Goal: Task Accomplishment & Management: Manage account settings

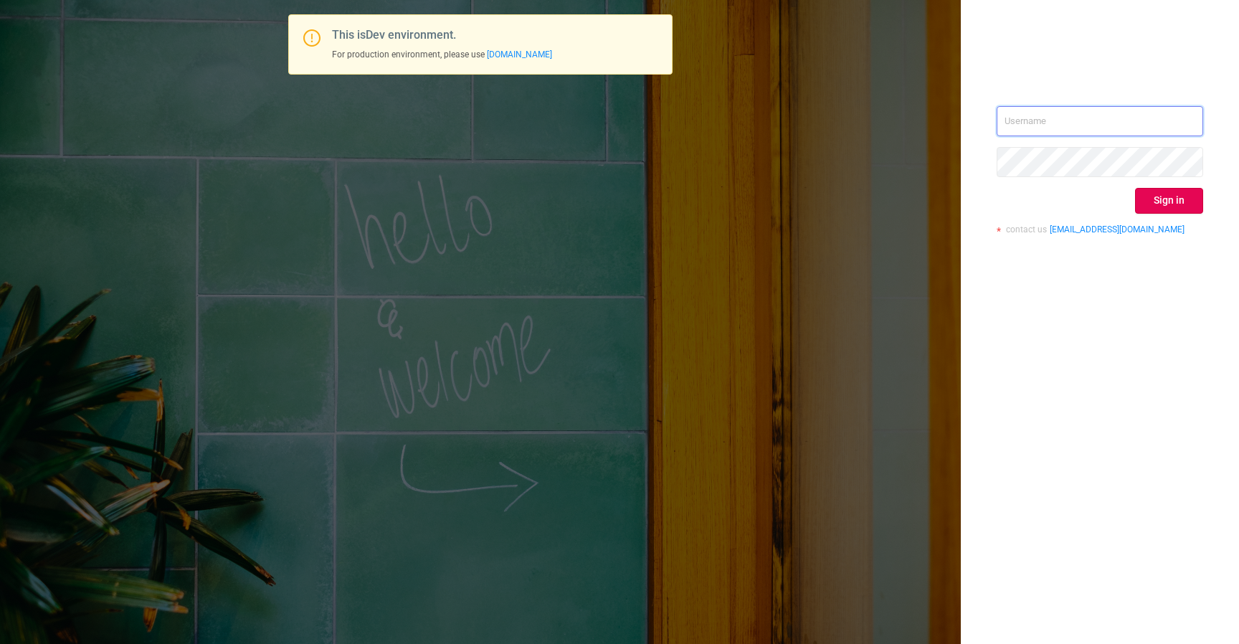
click at [1068, 124] on input "text" at bounding box center [1099, 121] width 206 height 30
type input "[EMAIL_ADDRESS][DOMAIN_NAME]"
click at [1184, 208] on button "Sign in" at bounding box center [1169, 201] width 68 height 26
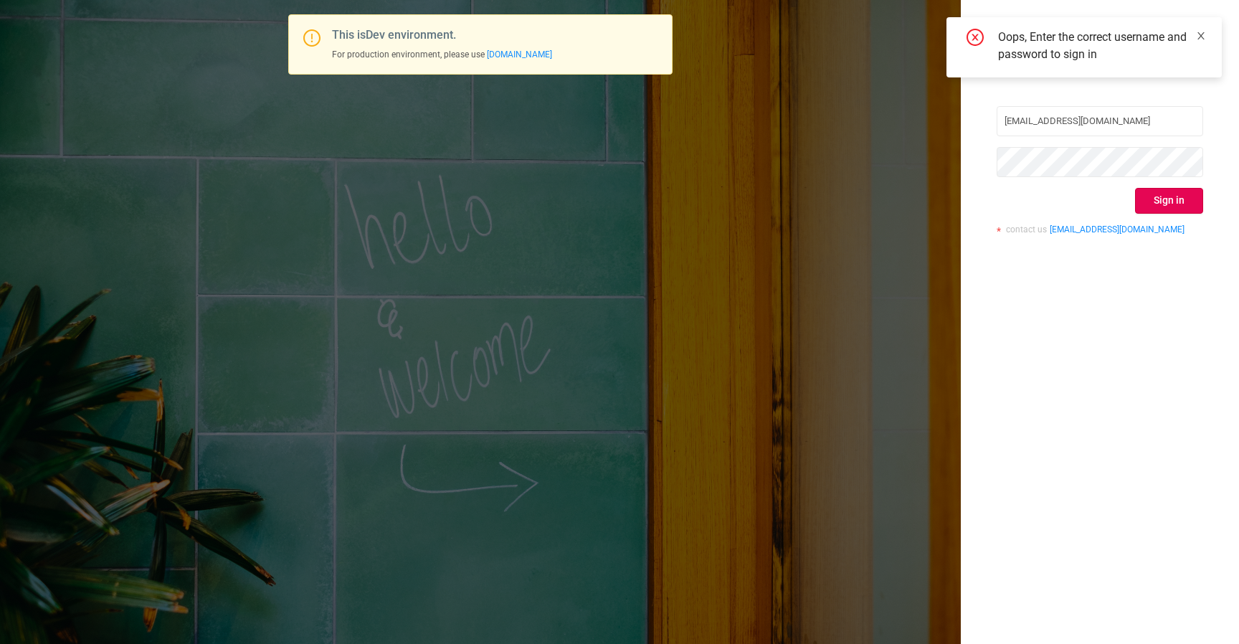
click at [1197, 36] on icon "icon: close" at bounding box center [1201, 36] width 10 height 10
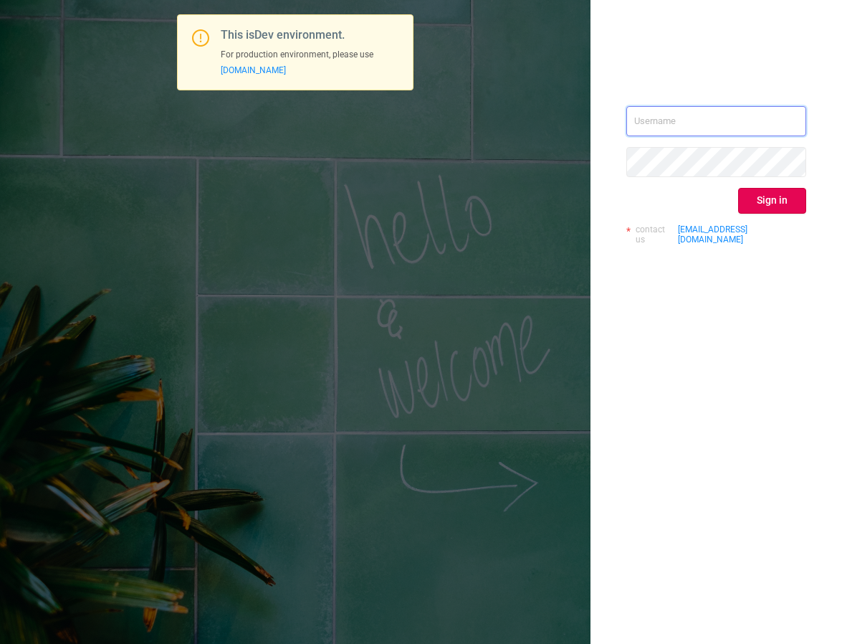
click at [720, 120] on input "text" at bounding box center [717, 121] width 180 height 30
type input "[EMAIL_ADDRESS][DOMAIN_NAME]"
click at [771, 198] on button "Sign in" at bounding box center [772, 201] width 68 height 26
